Goal: Task Accomplishment & Management: Manage account settings

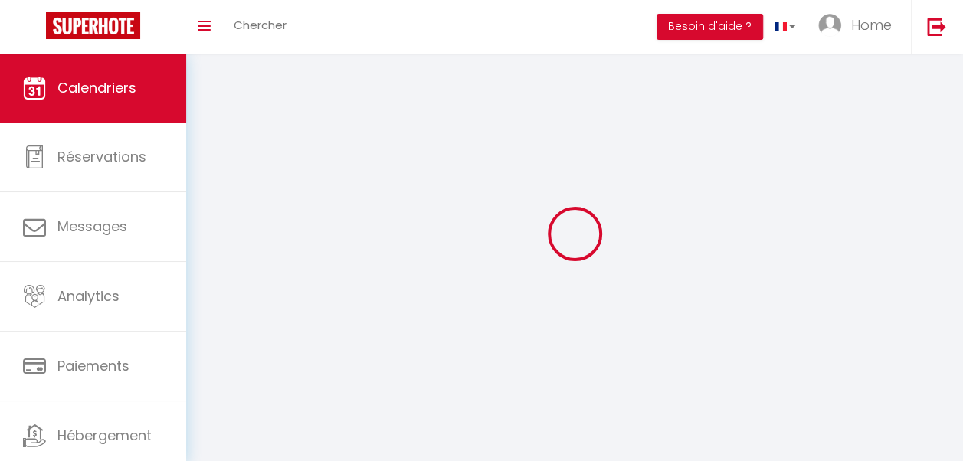
select select
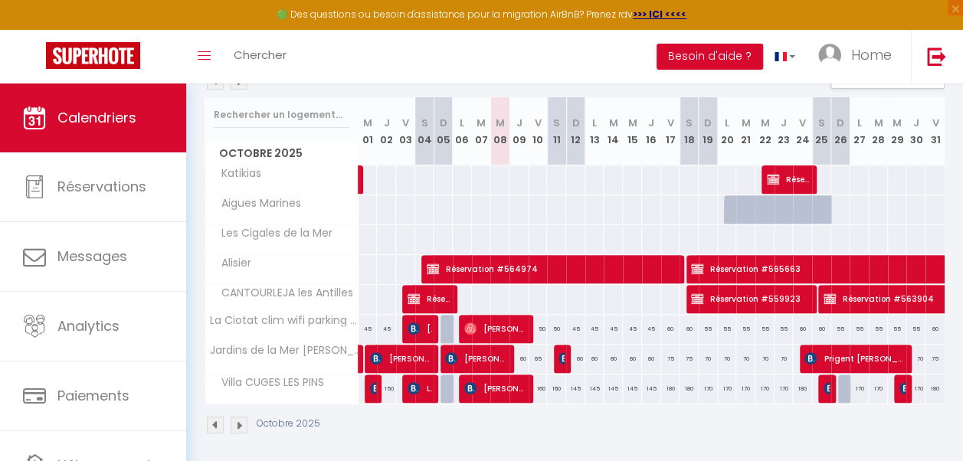
scroll to position [199, 0]
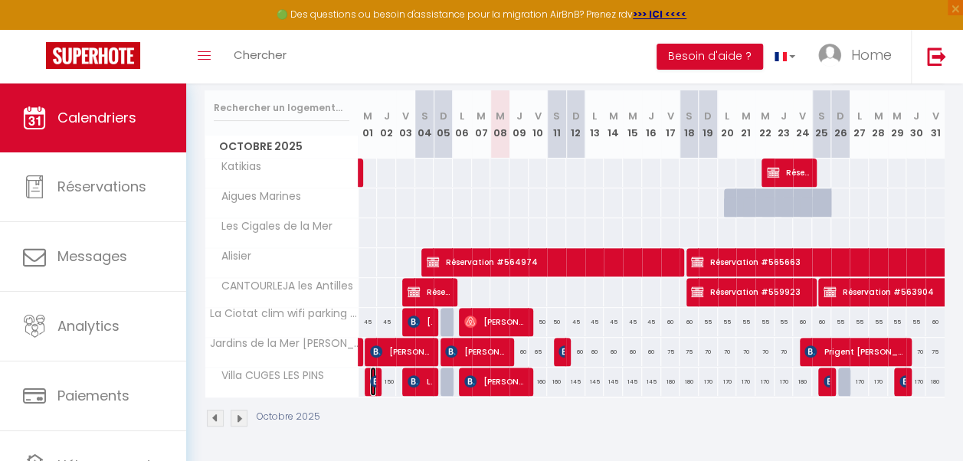
click at [375, 375] on img at bounding box center [376, 381] width 12 height 12
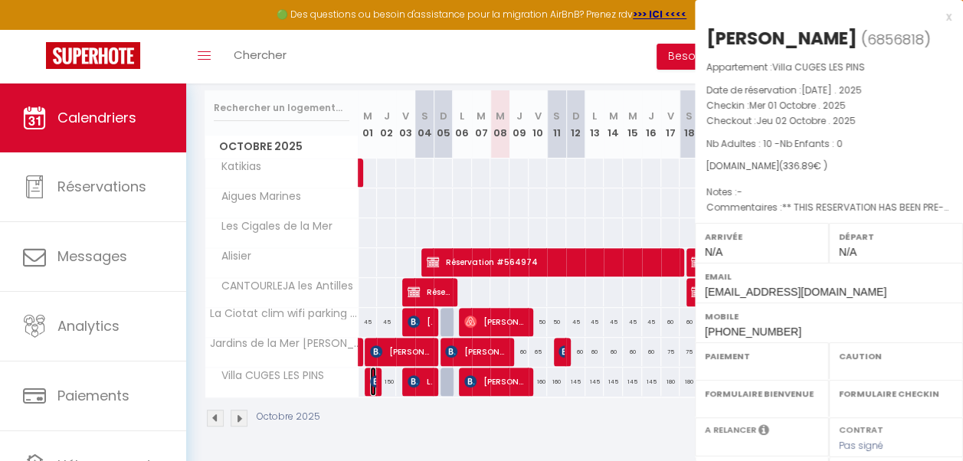
select select "OK"
select select "KO"
select select "0"
select select "1"
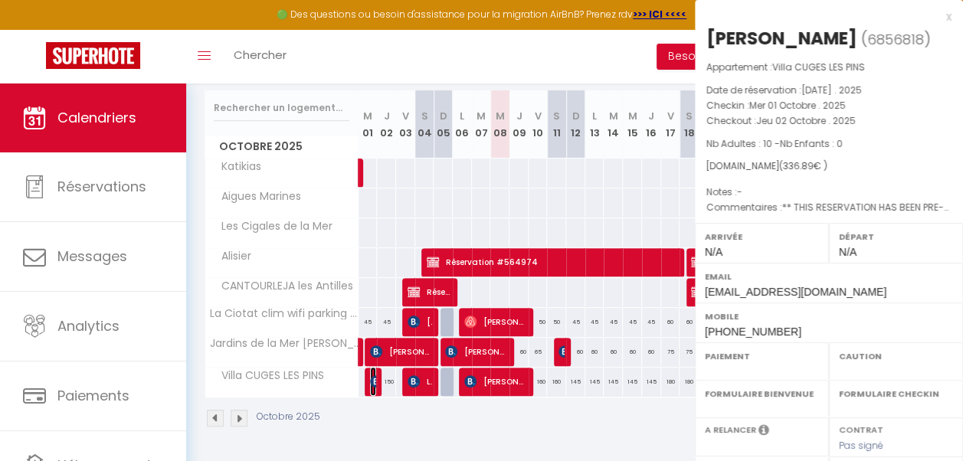
select select
select select "45247"
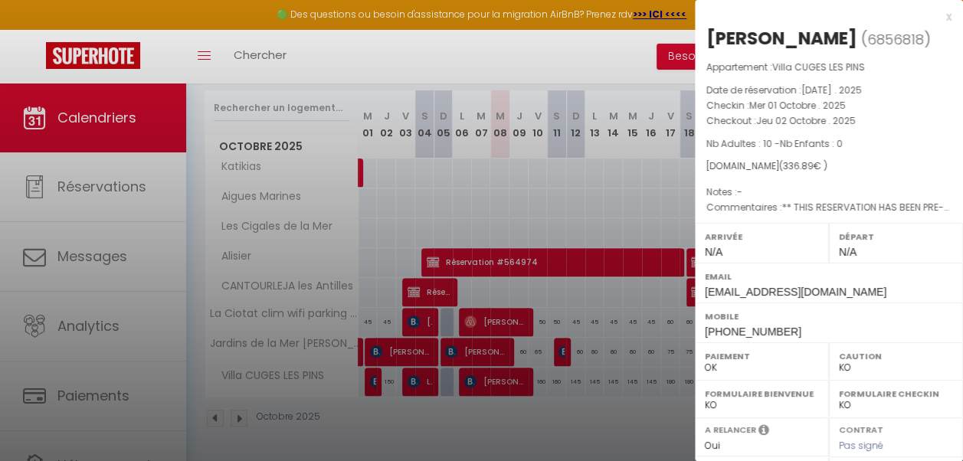
click at [425, 173] on div at bounding box center [481, 230] width 963 height 461
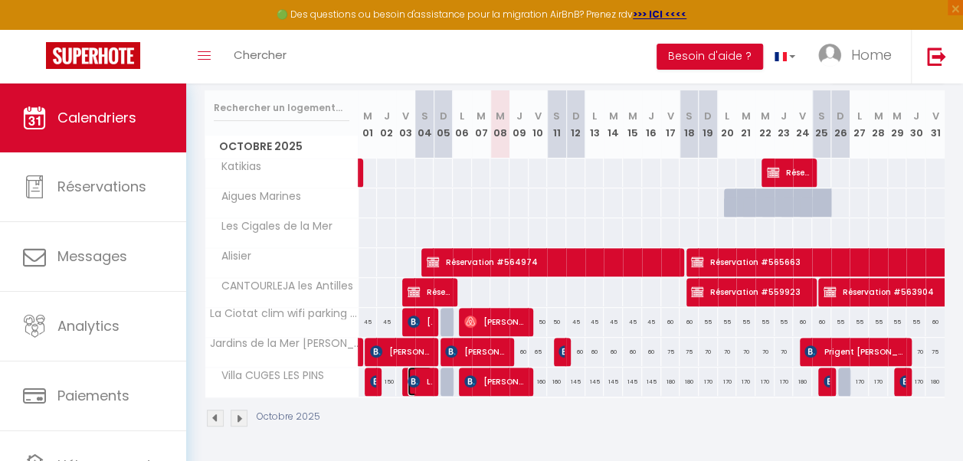
click at [411, 367] on span "Lonyel Casados" at bounding box center [419, 381] width 25 height 29
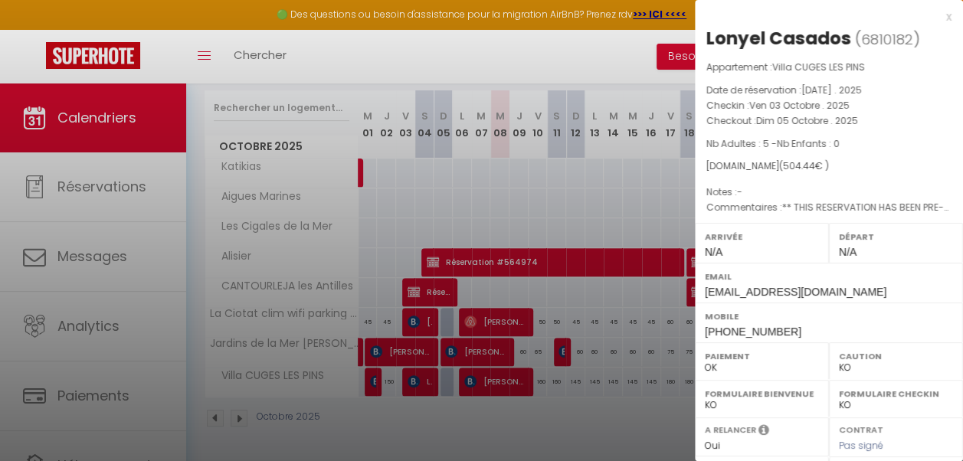
click at [521, 145] on div at bounding box center [481, 230] width 963 height 461
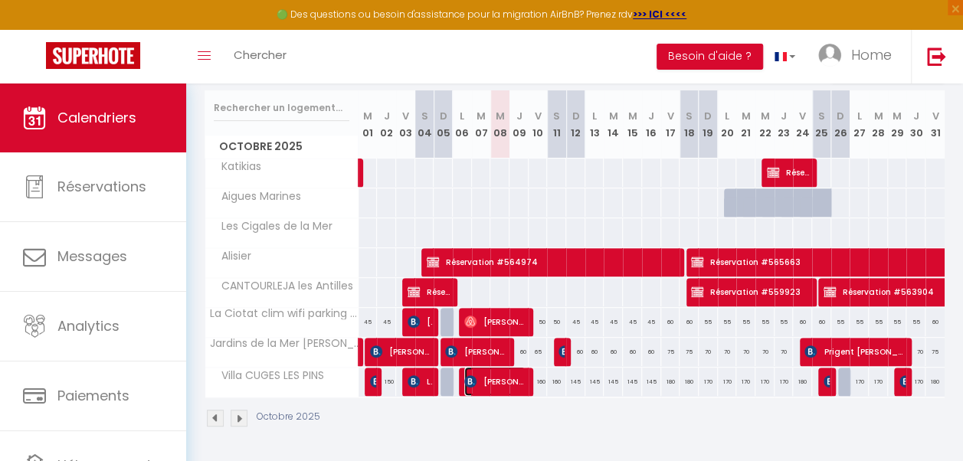
click at [502, 371] on span "[PERSON_NAME]" at bounding box center [494, 381] width 61 height 29
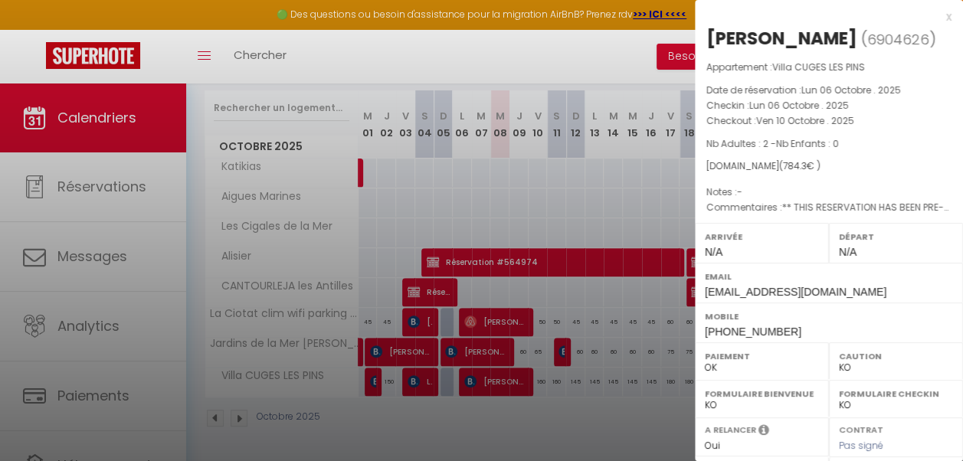
click at [488, 162] on div at bounding box center [481, 230] width 963 height 461
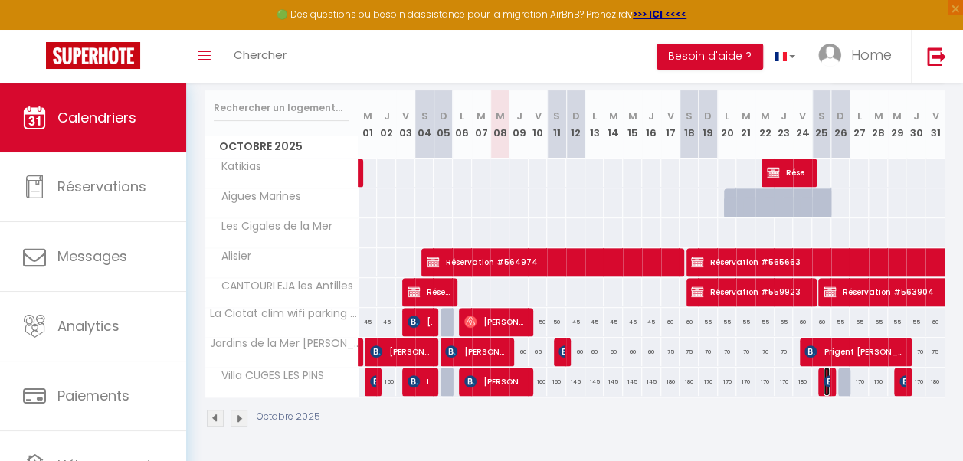
click at [823, 378] on span "[PERSON_NAME]" at bounding box center [826, 381] width 6 height 29
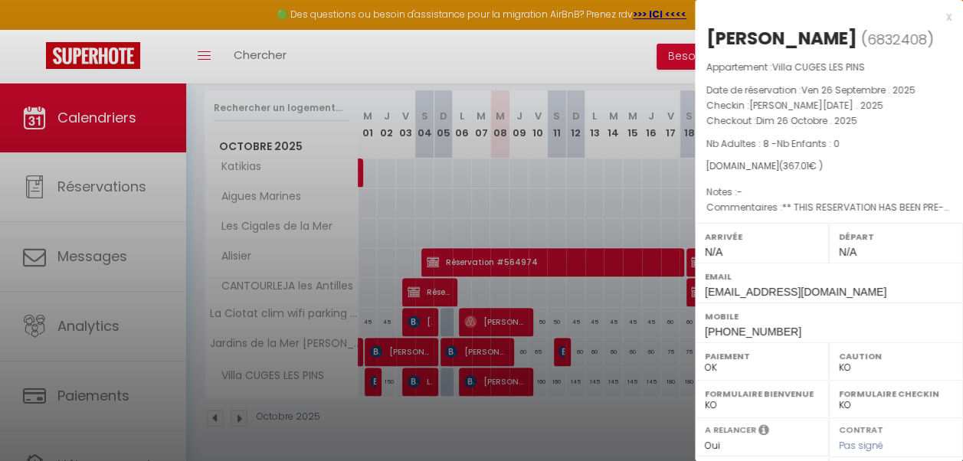
click at [574, 153] on div at bounding box center [481, 230] width 963 height 461
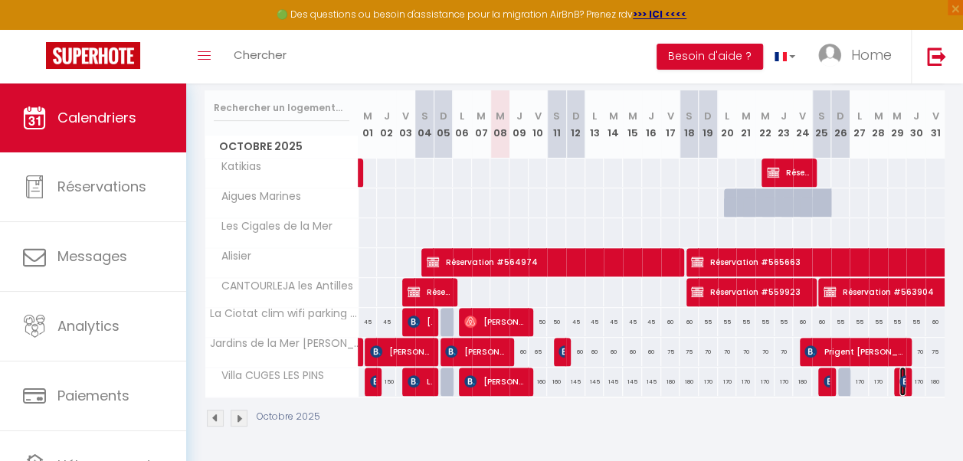
click at [899, 375] on img at bounding box center [905, 381] width 12 height 12
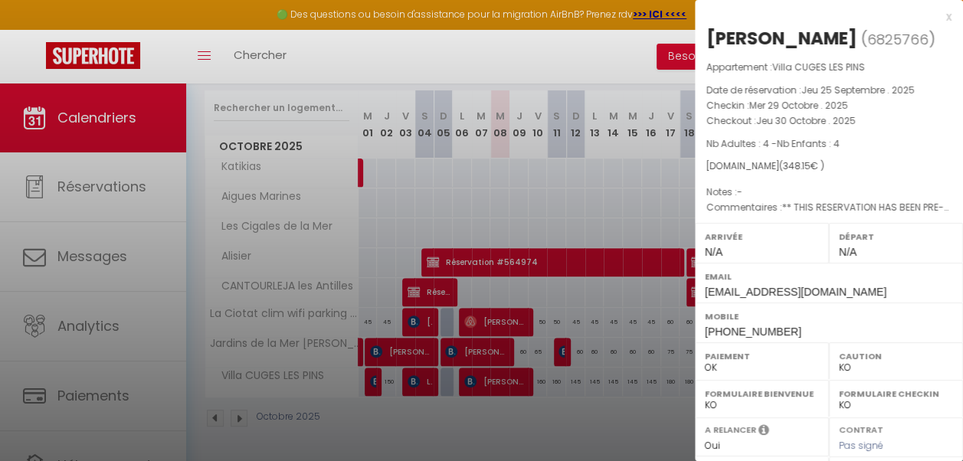
click at [470, 181] on div at bounding box center [481, 230] width 963 height 461
